Goal: Task Accomplishment & Management: Manage account settings

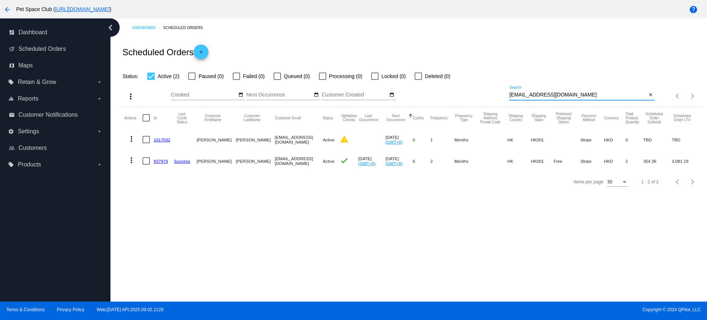
click at [494, 94] on div "more_vert Sep Jan Feb Mar [DATE]" at bounding box center [411, 94] width 582 height 26
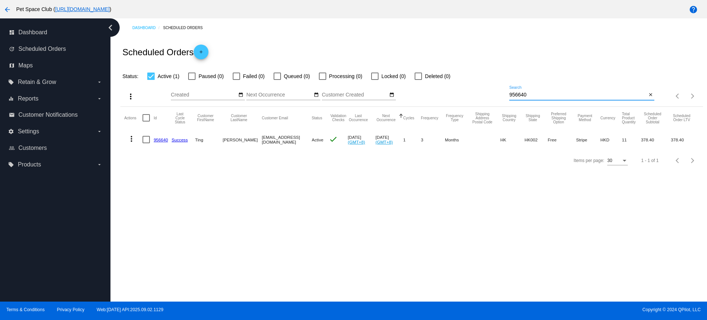
type input "956640"
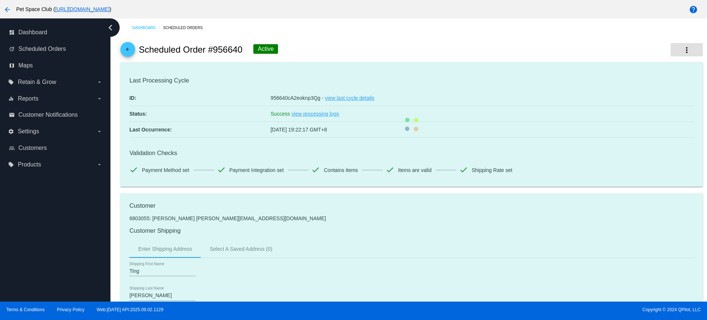
click at [683, 52] on mat-icon "more_vert" at bounding box center [687, 50] width 9 height 9
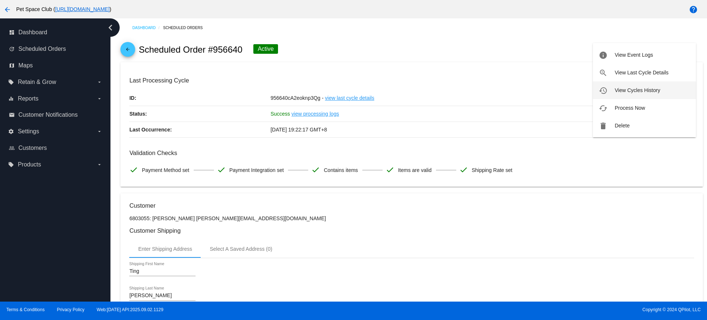
click at [638, 90] on span "View Cycles History" at bounding box center [637, 90] width 45 height 6
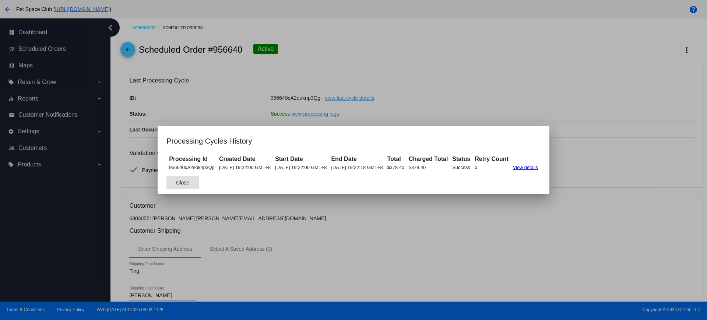
click at [176, 184] on span "Close" at bounding box center [182, 183] width 13 height 6
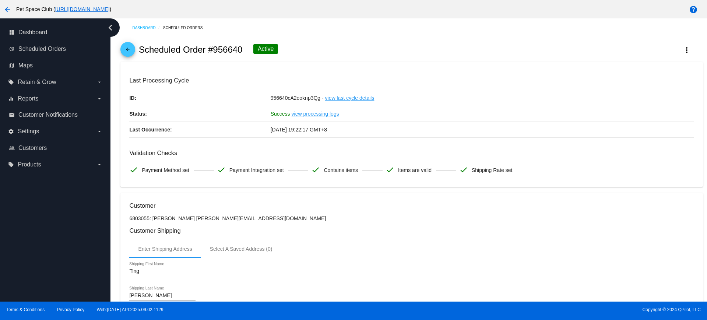
click at [216, 51] on h2 "Scheduled Order #956640" at bounding box center [191, 50] width 104 height 10
drag, startPoint x: 243, startPoint y: 48, endPoint x: 213, endPoint y: 49, distance: 29.9
click at [213, 49] on div "arrow_back Scheduled Order #956640 Active more_vert" at bounding box center [411, 49] width 582 height 25
copy h2 "956640"
click at [330, 53] on div "arrow_back Scheduled Order #956640 Active more_vert" at bounding box center [411, 49] width 582 height 25
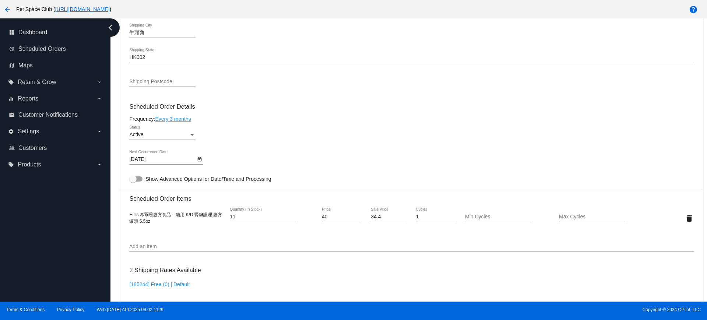
scroll to position [368, 0]
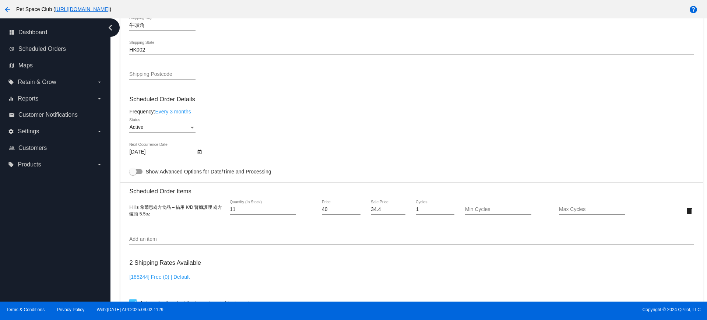
click at [115, 171] on div "Dashboard Scheduled Orders arrow_back Scheduled Order #956640 Active more_vert …" at bounding box center [409, 159] width 597 height 283
click at [190, 128] on div "Status" at bounding box center [192, 128] width 4 height 2
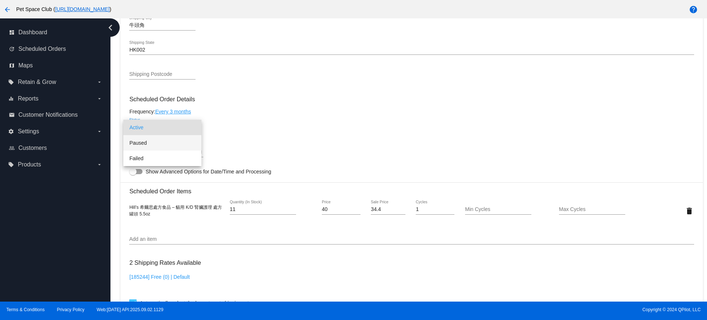
click at [152, 143] on span "Paused" at bounding box center [162, 142] width 66 height 15
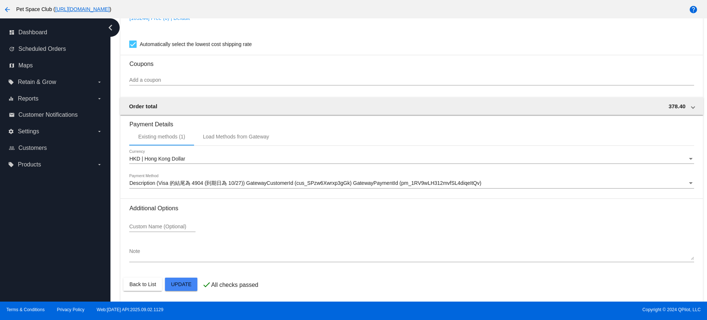
scroll to position [629, 0]
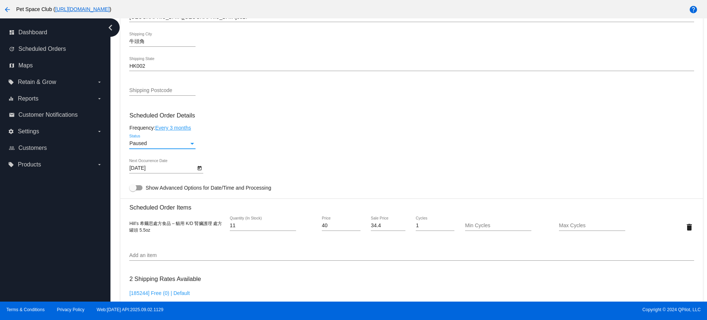
scroll to position [398, 0]
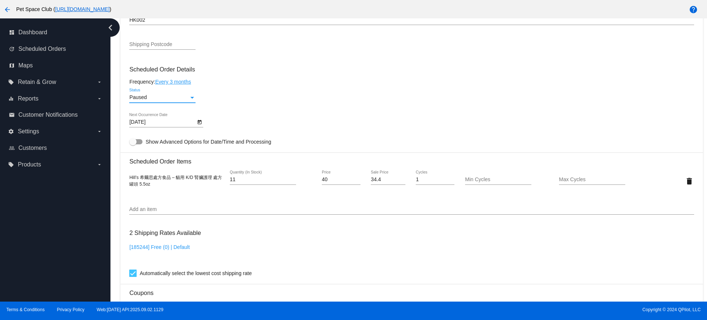
click at [489, 124] on div "12/2/2025 Next Occurrence Date" at bounding box center [411, 123] width 565 height 21
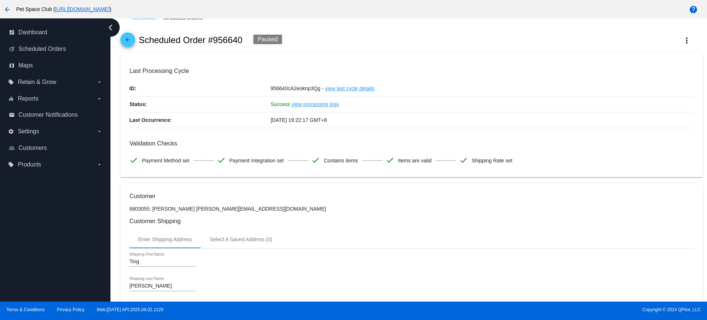
scroll to position [0, 0]
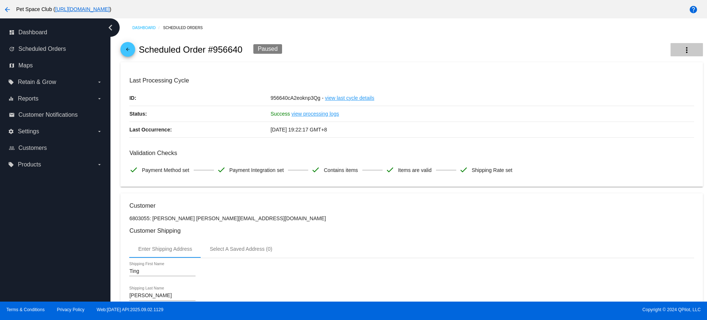
click at [683, 48] on mat-icon "more_vert" at bounding box center [687, 50] width 9 height 9
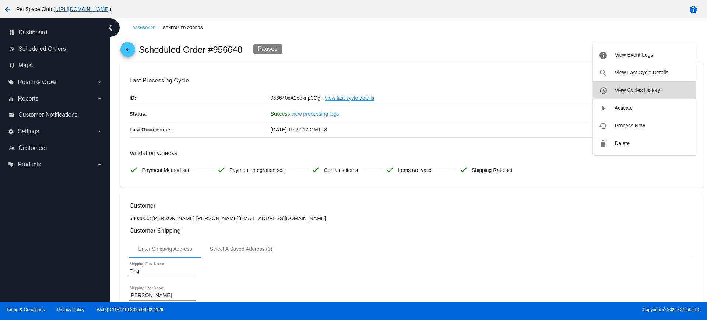
click at [627, 88] on span "View Cycles History" at bounding box center [637, 90] width 45 height 6
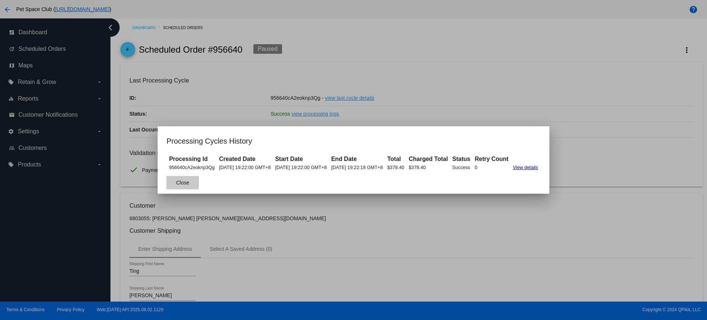
click at [176, 181] on span "Close" at bounding box center [182, 183] width 13 height 6
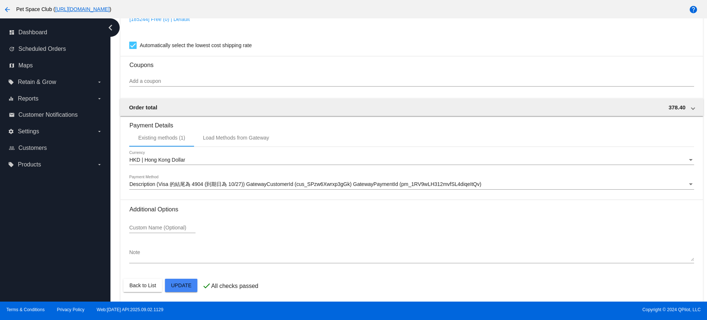
scroll to position [629, 0]
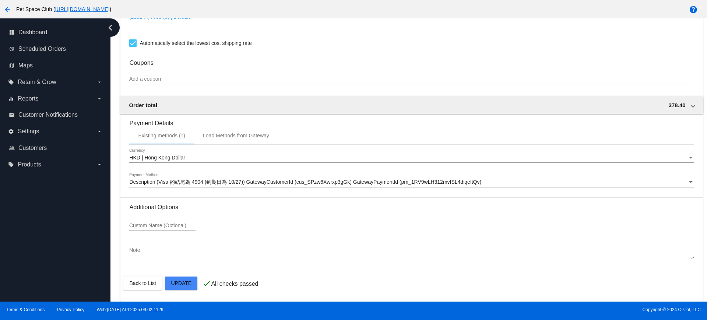
click at [472, 217] on div "Custom Name (Optional)" at bounding box center [411, 227] width 565 height 21
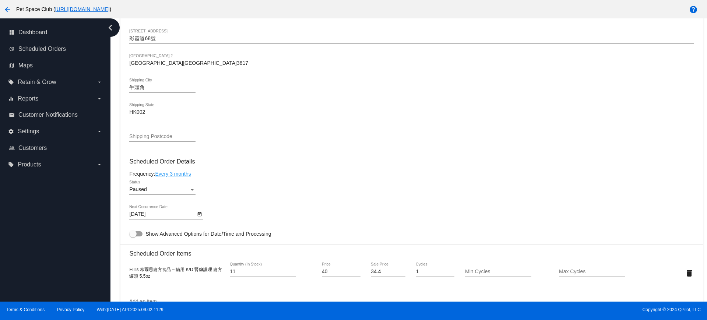
scroll to position [352, 0]
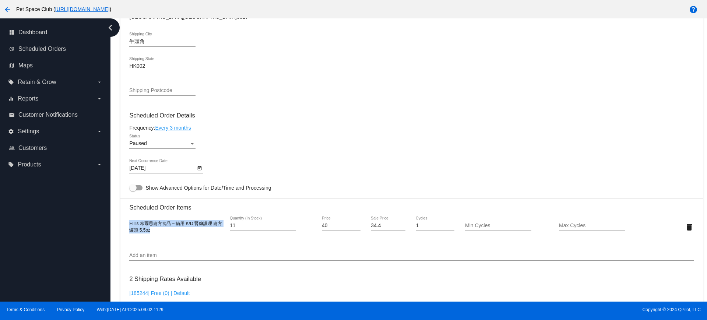
drag, startPoint x: 129, startPoint y: 224, endPoint x: 151, endPoint y: 230, distance: 22.4
click at [151, 230] on mat-card "Customer 6803055: Ting Xu karyxuting@hotmail.com Customer Shipping Enter Shippi…" at bounding box center [411, 209] width 582 height 737
copy span "Hill’s 希爾思處方食品 – 貓用 K/D 腎臟護理 處方罐頭 5.5oz"
click at [300, 160] on div "12/2/2025 Next Occurrence Date" at bounding box center [411, 169] width 565 height 21
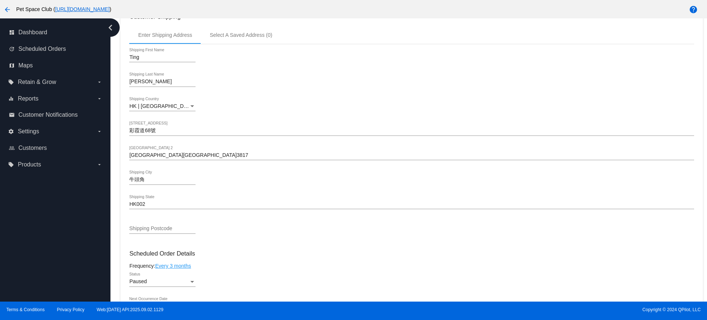
scroll to position [122, 0]
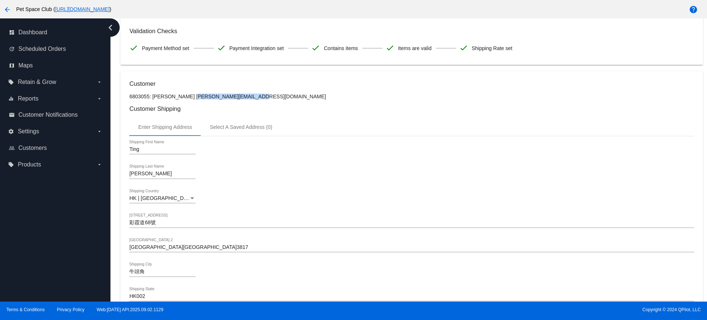
drag, startPoint x: 230, startPoint y: 98, endPoint x: 172, endPoint y: 97, distance: 57.9
click at [172, 97] on p "6803055: Ting Xu karyxuting@hotmail.com" at bounding box center [411, 97] width 565 height 6
copy p "[EMAIL_ADDRESS][DOMAIN_NAME]"
click at [259, 96] on p "6803055: Ting Xu karyxuting@hotmail.com" at bounding box center [411, 97] width 565 height 6
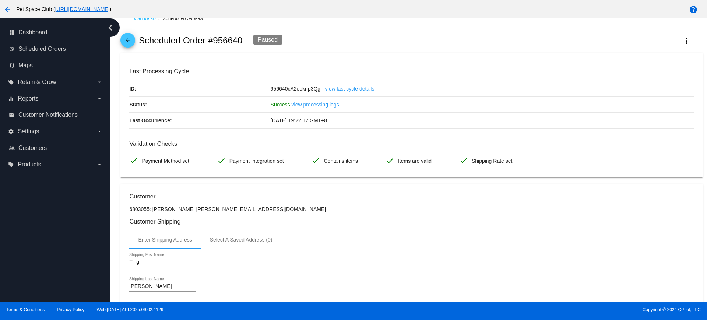
scroll to position [0, 0]
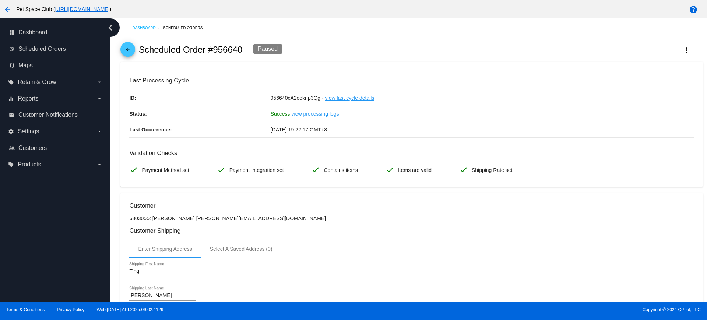
drag, startPoint x: 241, startPoint y: 51, endPoint x: 214, endPoint y: 50, distance: 26.9
click at [214, 50] on h2 "Scheduled Order #956640" at bounding box center [191, 50] width 104 height 10
copy h2 "956640"
click at [356, 46] on div "arrow_back Scheduled Order #956640 Paused more_vert" at bounding box center [411, 49] width 582 height 25
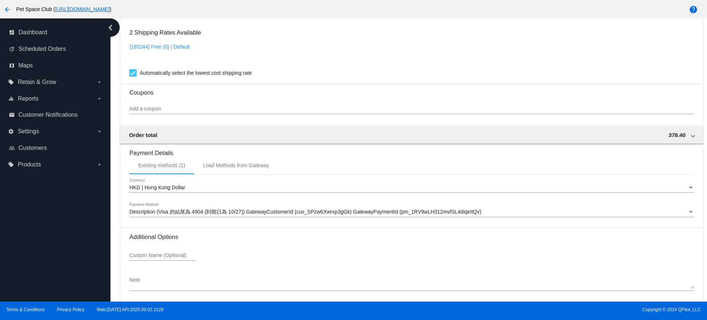
scroll to position [629, 0]
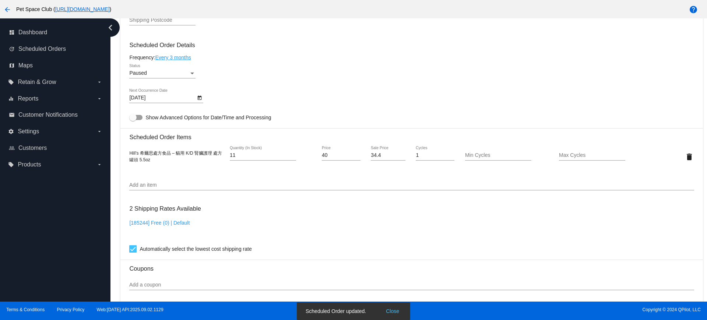
scroll to position [398, 0]
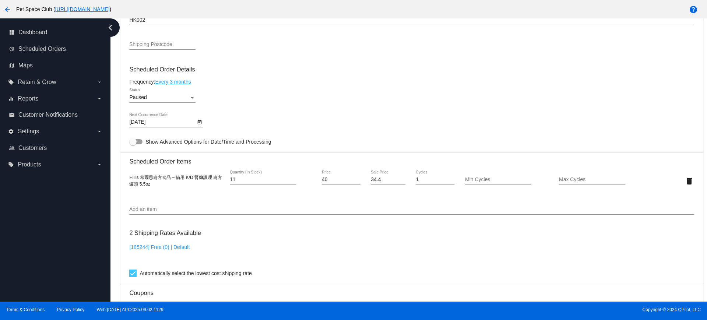
click at [117, 181] on div "Dashboard Scheduled Orders arrow_back Scheduled Order #956640 Paused more_vert …" at bounding box center [411, 76] width 591 height 912
drag, startPoint x: 116, startPoint y: 106, endPoint x: 127, endPoint y: 111, distance: 11.7
click at [116, 106] on div "Dashboard Scheduled Orders arrow_back Scheduled Order #956640 Paused more_vert …" at bounding box center [409, 159] width 597 height 283
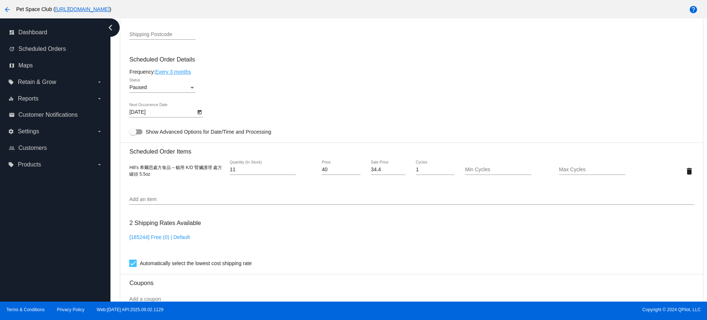
scroll to position [352, 0]
